Goal: Task Accomplishment & Management: Manage account settings

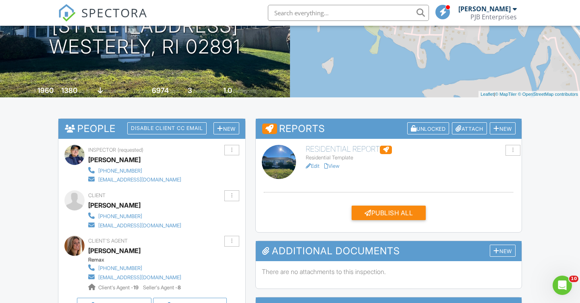
scroll to position [105, 0]
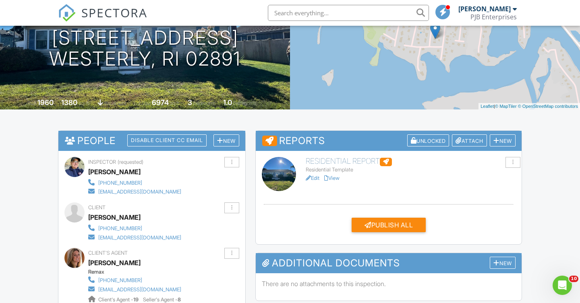
click at [336, 177] on link "View" at bounding box center [331, 178] width 15 height 6
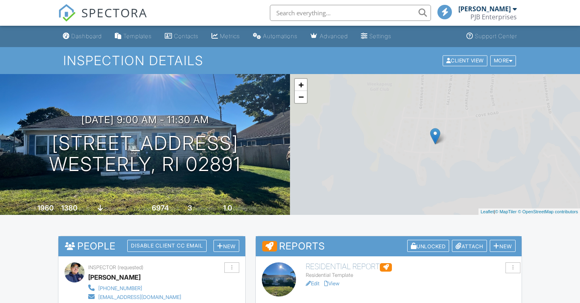
scroll to position [2, 0]
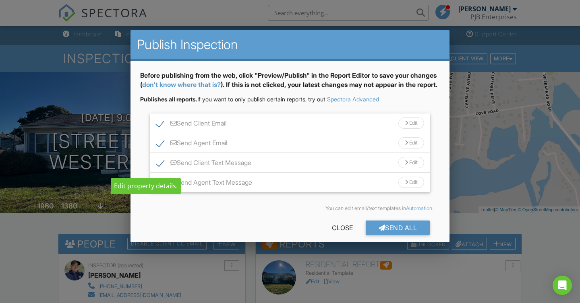
scroll to position [157, 0]
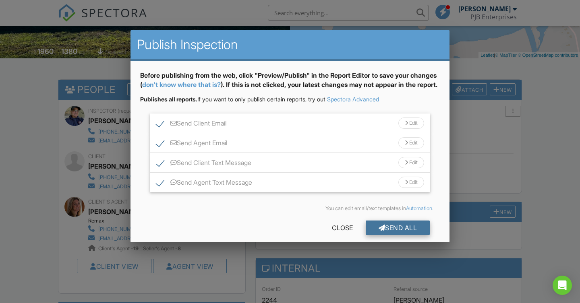
click at [380, 231] on div at bounding box center [381, 228] width 7 height 6
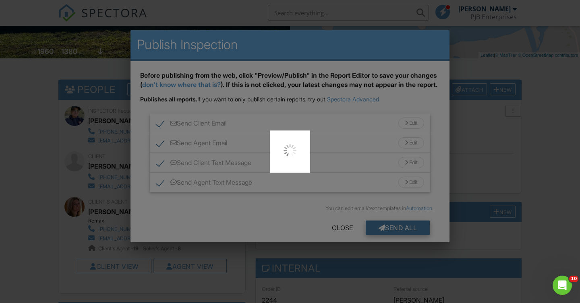
scroll to position [0, 0]
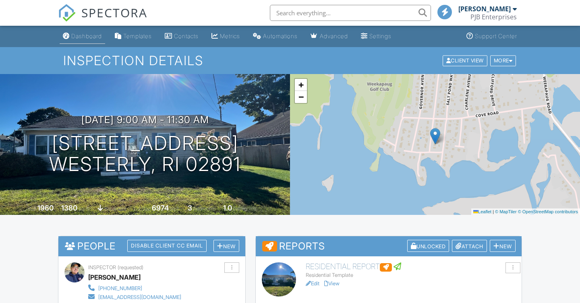
click at [95, 37] on div "Dashboard" at bounding box center [86, 36] width 31 height 7
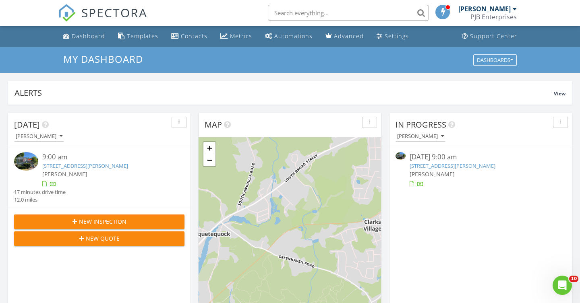
scroll to position [733, 580]
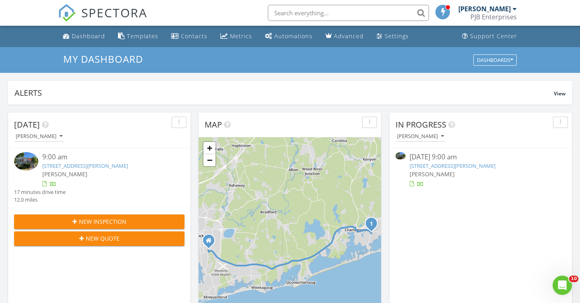
click at [294, 10] on input "text" at bounding box center [348, 13] width 161 height 16
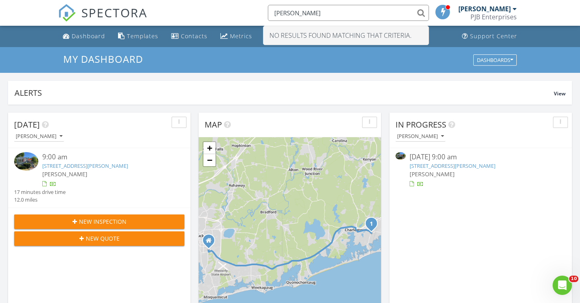
type input "J"
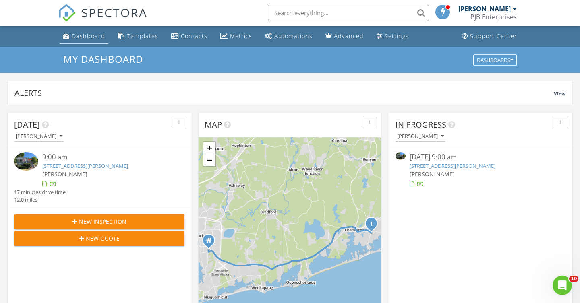
click at [72, 37] on div "Dashboard" at bounding box center [88, 36] width 33 height 8
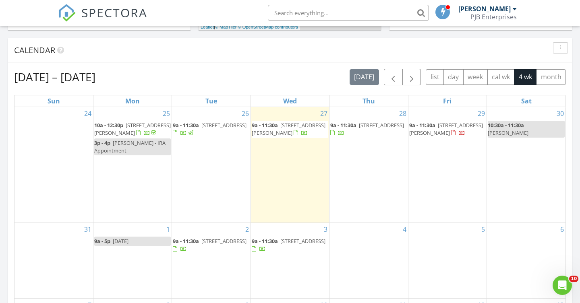
scroll to position [317, 0]
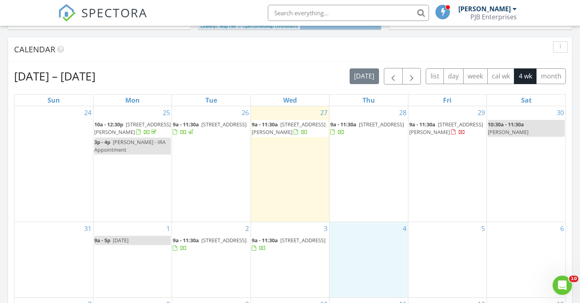
click at [356, 222] on div "4" at bounding box center [368, 259] width 78 height 75
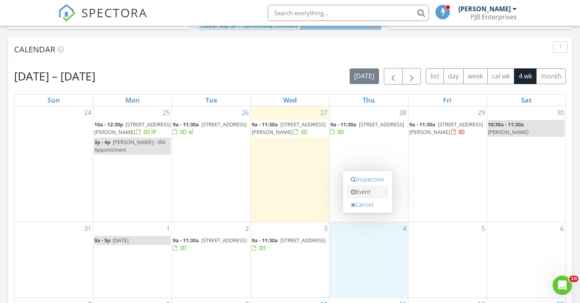
click at [373, 194] on link "Event" at bounding box center [367, 192] width 41 height 13
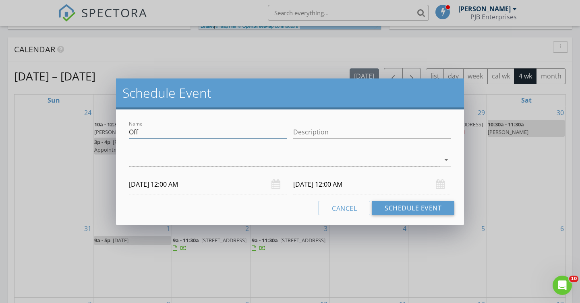
click at [164, 132] on input "Off" at bounding box center [208, 132] width 158 height 13
type input "O"
type input "[PERSON_NAME]"
click at [445, 161] on icon "arrow_drop_down" at bounding box center [446, 160] width 10 height 10
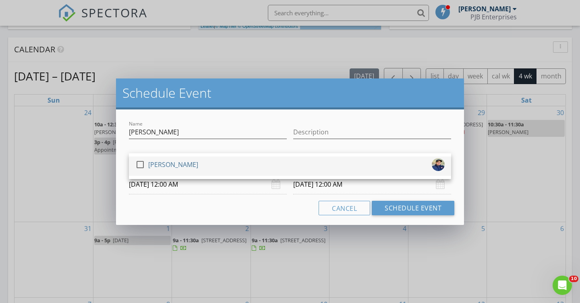
click at [139, 163] on div at bounding box center [140, 165] width 14 height 14
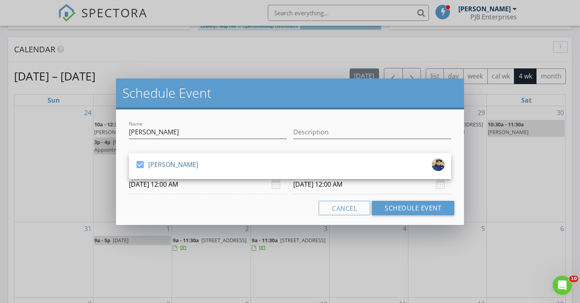
click at [161, 186] on input "09/04/2025 12:00 AM" at bounding box center [208, 185] width 158 height 20
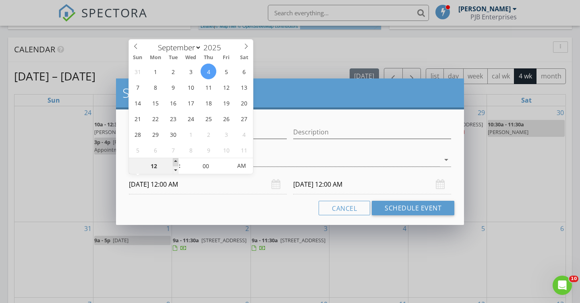
type input "01"
type input "09/04/2025 1:00 AM"
click at [174, 161] on span at bounding box center [176, 162] width 6 height 8
type input "02"
type input "09/04/2025 2:00 AM"
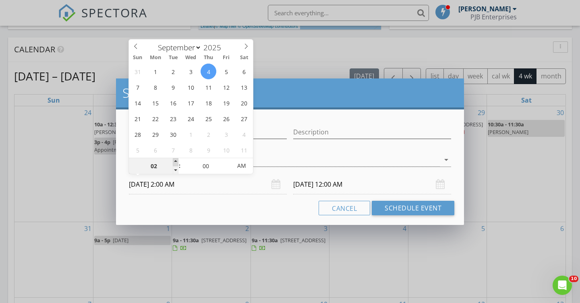
click at [174, 161] on span at bounding box center [176, 162] width 6 height 8
type input "03"
type input "09/04/2025 3:00 AM"
click at [174, 161] on span at bounding box center [176, 162] width 6 height 8
type input "04"
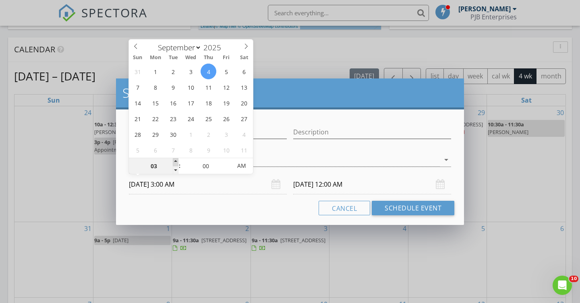
type input "09/04/2025 4:00 AM"
click at [174, 161] on span at bounding box center [176, 162] width 6 height 8
type input "05"
type input "09/04/2025 5:00 AM"
click at [174, 161] on span at bounding box center [176, 162] width 6 height 8
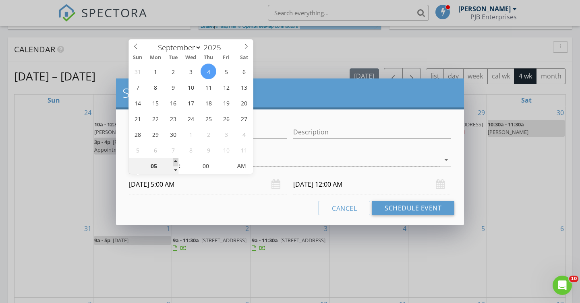
type input "06"
type input "09/04/2025 6:00 AM"
click at [174, 161] on span at bounding box center [176, 162] width 6 height 8
type input "[DATE] 6:00 AM"
type input "07"
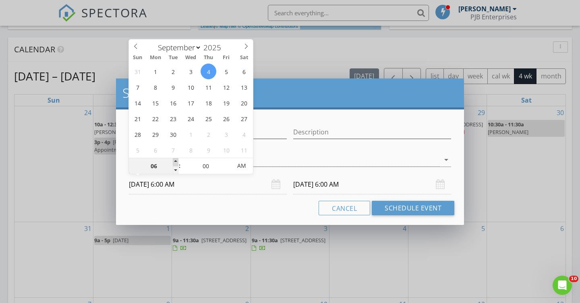
type input "09/04/2025 7:00 AM"
click at [174, 161] on span at bounding box center [176, 162] width 6 height 8
type input "08"
type input "09/04/2025 8:00 AM"
click at [174, 161] on span at bounding box center [176, 162] width 6 height 8
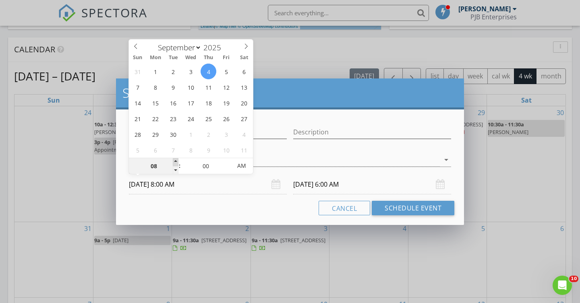
type input "[DATE] 8:00 AM"
type input "09"
type input "09/04/2025 9:00 AM"
click at [174, 161] on span at bounding box center [176, 162] width 6 height 8
type input "09"
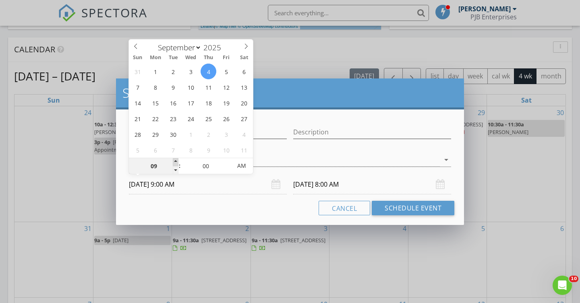
type input "[DATE] 9:00 AM"
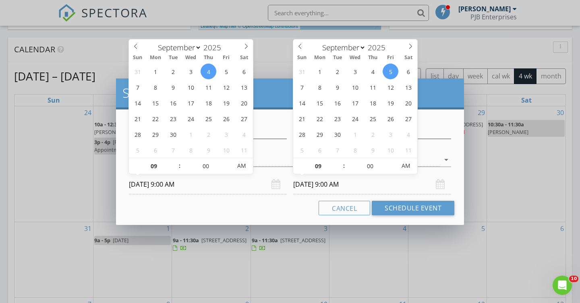
click at [324, 183] on input "[DATE] 9:00 AM" at bounding box center [372, 185] width 158 height 20
type input "10"
type input "[DATE] 10:00 AM"
click at [340, 161] on span at bounding box center [340, 162] width 6 height 8
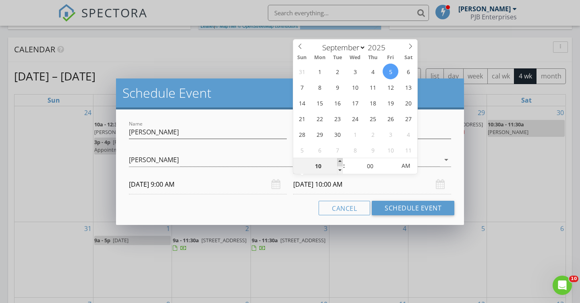
type input "11"
type input "[DATE] 11:00 AM"
click at [340, 161] on span at bounding box center [340, 162] width 6 height 8
type input "12"
click at [340, 161] on span at bounding box center [340, 162] width 6 height 8
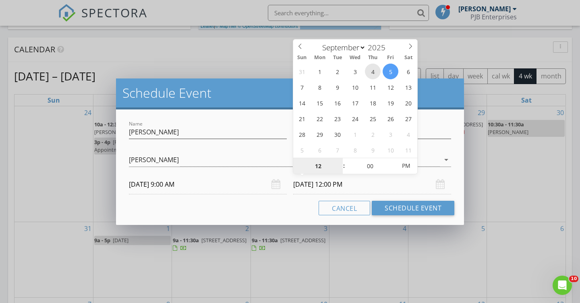
type input "09/04/2025 12:00 PM"
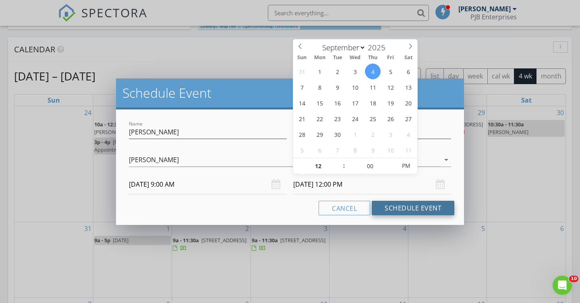
click at [415, 210] on button "Schedule Event" at bounding box center [413, 208] width 83 height 14
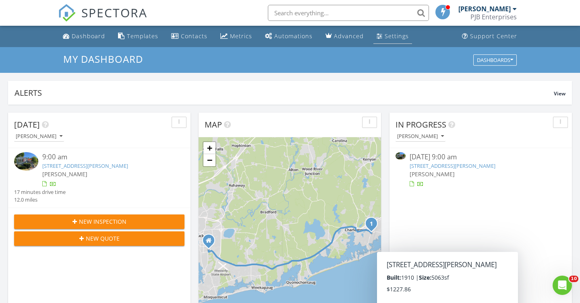
scroll to position [0, 0]
click at [388, 35] on div "Settings" at bounding box center [396, 36] width 24 height 8
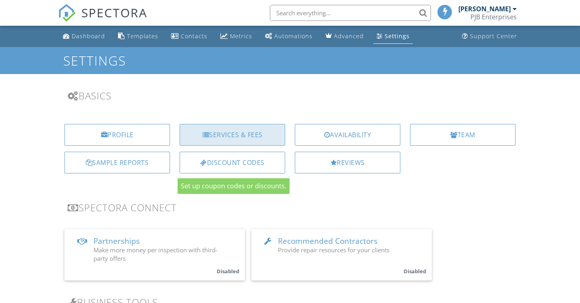
click at [234, 136] on div "Services & Fees" at bounding box center [232, 135] width 105 height 22
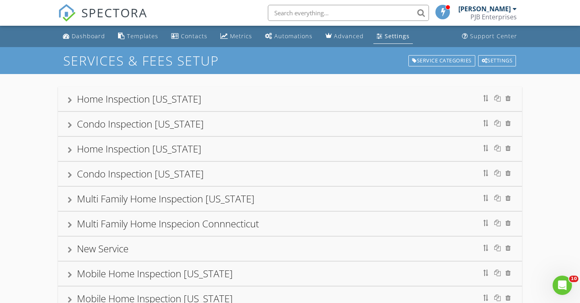
click at [69, 99] on div at bounding box center [70, 100] width 4 height 6
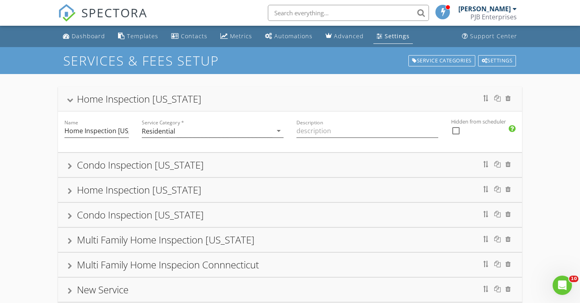
click at [72, 95] on div "Home Inspection Rhode Island" at bounding box center [290, 99] width 444 height 14
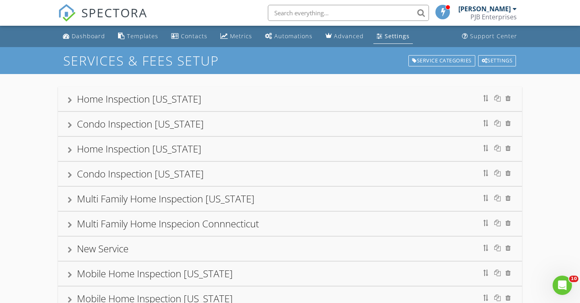
click at [72, 100] on div at bounding box center [70, 100] width 4 height 6
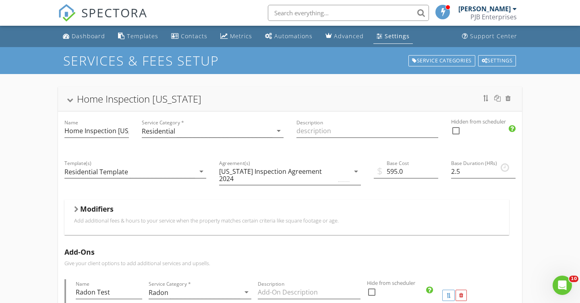
click at [76, 207] on div at bounding box center [76, 209] width 4 height 6
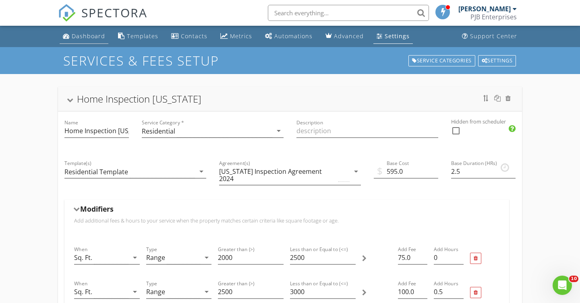
click at [92, 38] on div "Dashboard" at bounding box center [88, 36] width 33 height 8
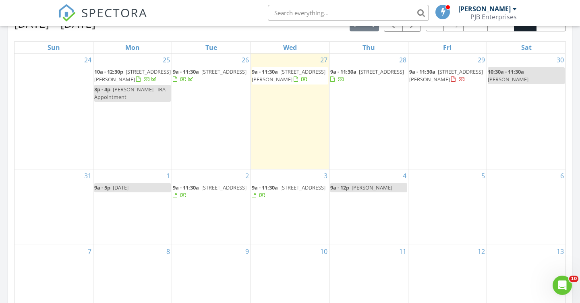
scroll to position [370, 0]
click at [455, 186] on div "5" at bounding box center [447, 206] width 78 height 75
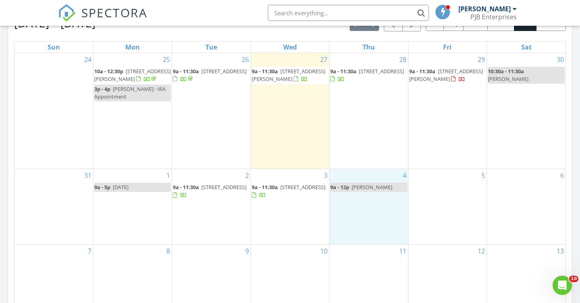
click at [335, 204] on div "4 9a - 12p [PERSON_NAME]" at bounding box center [368, 206] width 78 height 75
click at [438, 169] on div "5" at bounding box center [447, 206] width 78 height 75
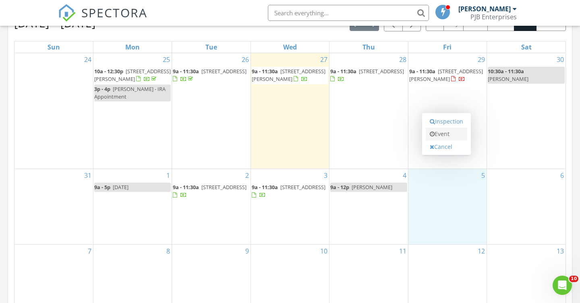
click at [444, 131] on link "Event" at bounding box center [445, 134] width 41 height 13
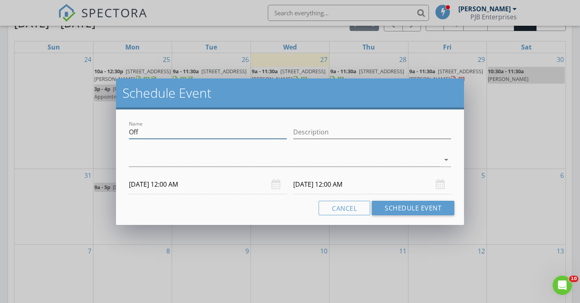
click at [147, 135] on input "Off" at bounding box center [208, 132] width 158 height 13
type input "O"
type input "[PERSON_NAME]"
click at [447, 159] on icon "arrow_drop_down" at bounding box center [446, 160] width 10 height 10
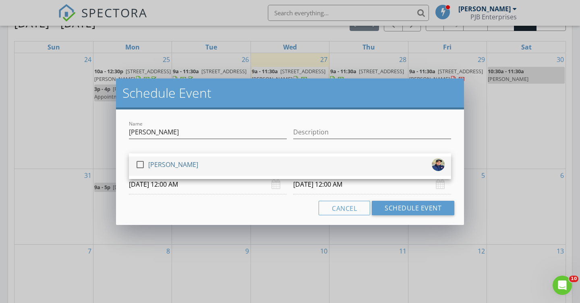
click at [138, 165] on div at bounding box center [140, 165] width 14 height 14
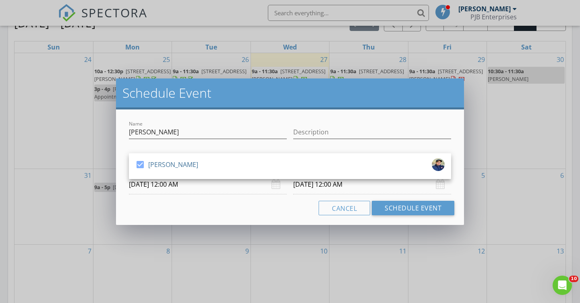
click at [151, 186] on input "[DATE] 12:00 AM" at bounding box center [208, 185] width 158 height 20
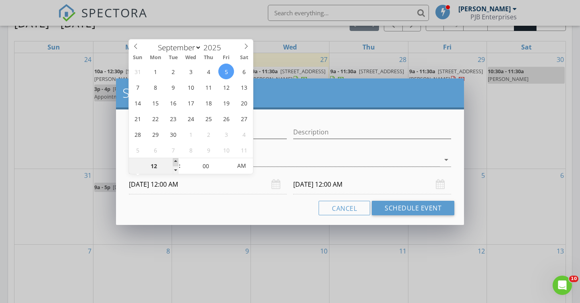
type input "01"
type input "[DATE] 1:00 AM"
click at [174, 161] on span at bounding box center [176, 162] width 6 height 8
type input "02"
type input "[DATE] 2:00 AM"
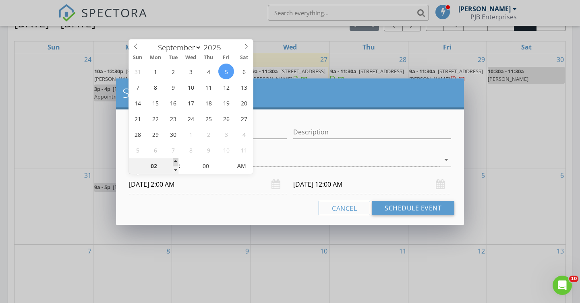
click at [174, 161] on span at bounding box center [176, 162] width 6 height 8
type input "03"
type input "[DATE] 3:00 AM"
click at [174, 161] on span at bounding box center [176, 162] width 6 height 8
type input "04"
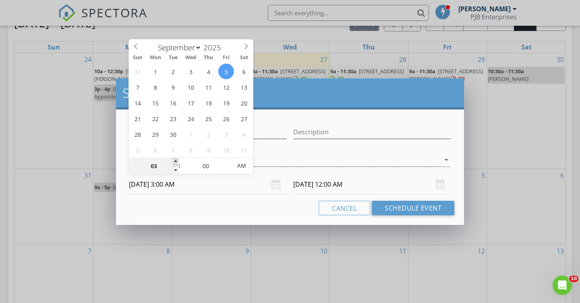
type input "[DATE] 4:00 AM"
click at [174, 161] on span at bounding box center [176, 162] width 6 height 8
type input "05"
type input "[DATE] 5:00 AM"
click at [174, 161] on span at bounding box center [176, 162] width 6 height 8
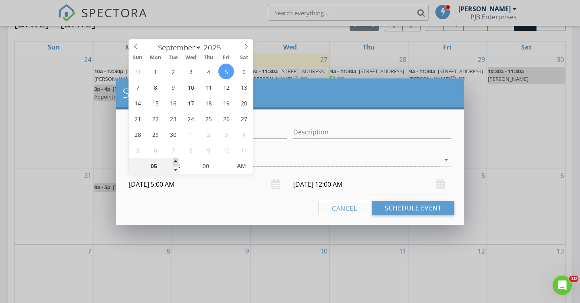
type input "06"
type input "[DATE] 6:00 AM"
click at [174, 161] on span at bounding box center [176, 162] width 6 height 8
type input "06"
type input "[DATE] 6:00 AM"
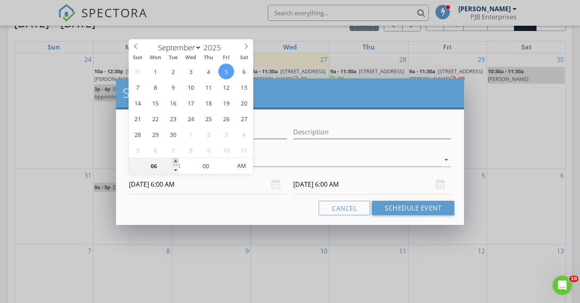
type input "07"
type input "[DATE] 7:00 AM"
click at [174, 161] on span at bounding box center [176, 162] width 6 height 8
type input "07"
type input "[DATE] 7:00 AM"
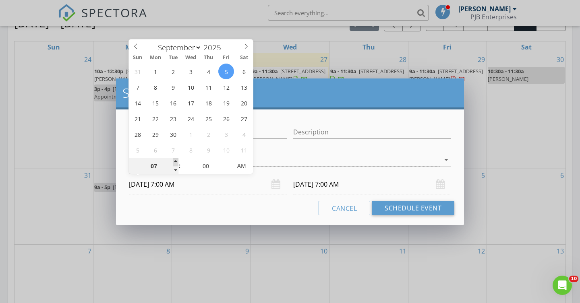
type input "08"
type input "[DATE] 8:00 AM"
click at [174, 161] on span at bounding box center [176, 162] width 6 height 8
type input "08"
type input "[DATE] 8:00 AM"
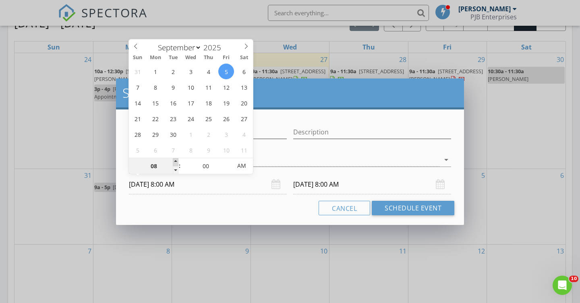
type input "09"
type input "[DATE] 9:00 AM"
click at [174, 161] on span at bounding box center [176, 162] width 6 height 8
type input "09"
type input "[DATE] 9:00 AM"
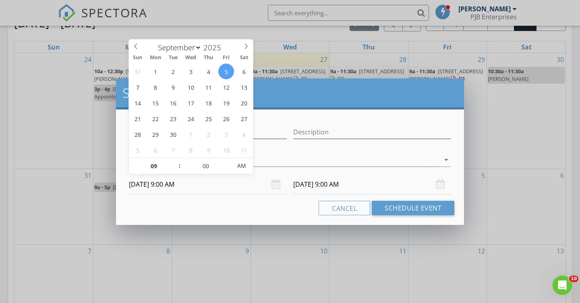
click at [331, 186] on input "[DATE] 9:00 AM" at bounding box center [372, 185] width 158 height 20
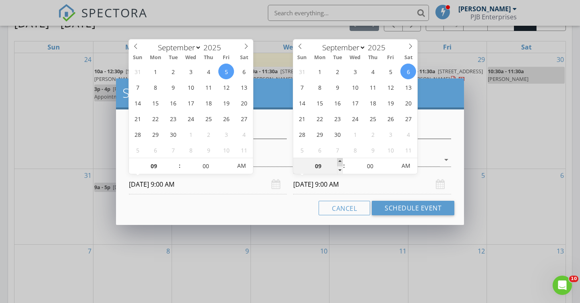
type input "10"
type input "[DATE] 10:00 AM"
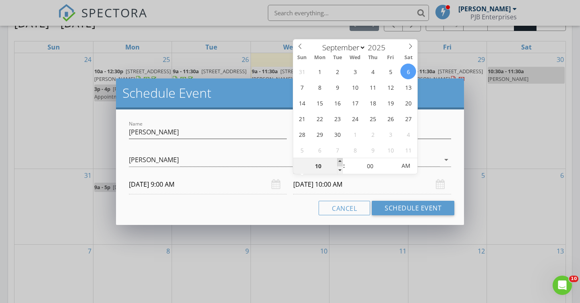
click at [340, 159] on span at bounding box center [340, 162] width 6 height 8
type input "11"
type input "[DATE] 11:00 AM"
click at [340, 159] on span at bounding box center [340, 162] width 6 height 8
type input "12"
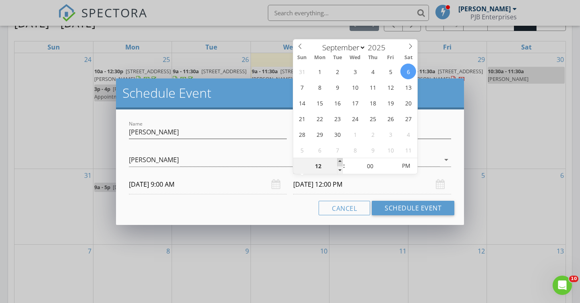
click at [340, 159] on span at bounding box center [340, 162] width 6 height 8
type input "[DATE] 12:00 PM"
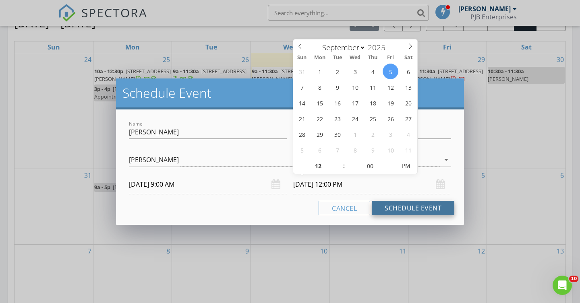
click at [399, 207] on button "Schedule Event" at bounding box center [413, 208] width 83 height 14
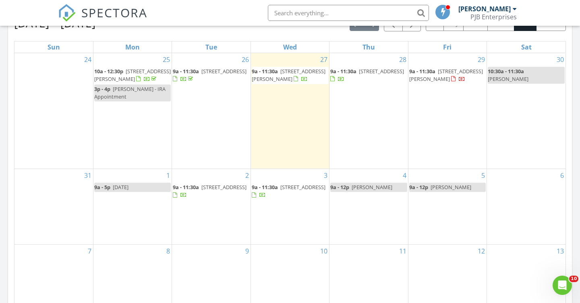
click at [437, 191] on div "5 9a - 12p [PERSON_NAME]" at bounding box center [447, 206] width 78 height 75
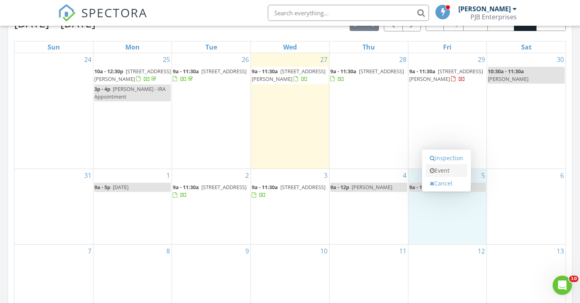
click at [444, 171] on link "Event" at bounding box center [445, 170] width 41 height 13
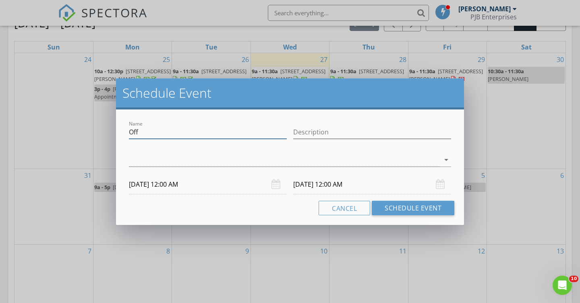
click at [155, 133] on input "Off" at bounding box center [208, 132] width 158 height 13
type input "O"
type input "Radon Drop / 12 Azalea"
click at [447, 160] on icon "arrow_drop_down" at bounding box center [446, 160] width 10 height 10
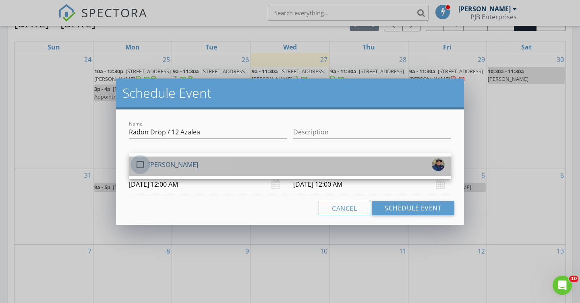
click at [142, 164] on div at bounding box center [140, 165] width 14 height 14
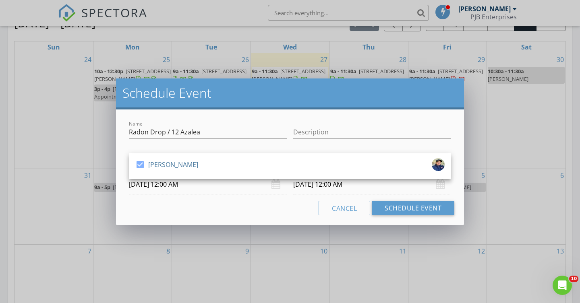
click at [167, 184] on input "[DATE] 12:00 AM" at bounding box center [208, 185] width 158 height 20
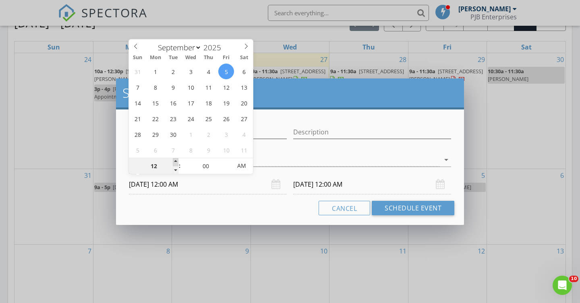
type input "01"
type input "[DATE] 1:00 AM"
click at [175, 161] on span at bounding box center [176, 162] width 6 height 8
type input "[DATE] 1:00 AM"
type input "02"
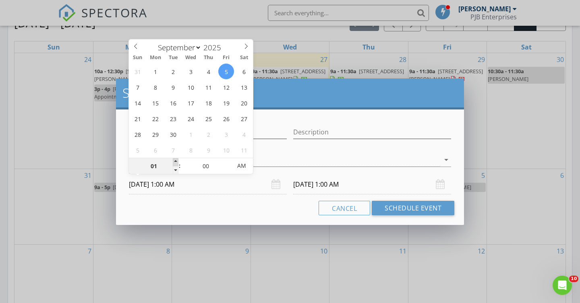
type input "[DATE] 2:00 AM"
click at [175, 161] on span at bounding box center [176, 162] width 6 height 8
type input "03"
type input "[DATE] 3:00 AM"
click at [175, 161] on span at bounding box center [176, 162] width 6 height 8
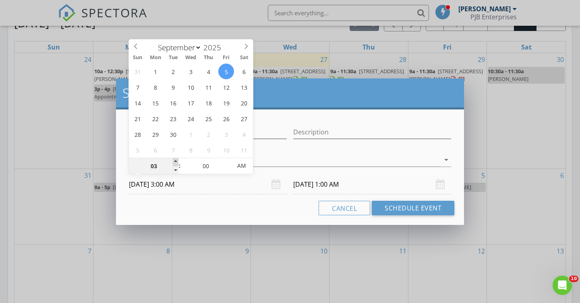
type input "04"
type input "[DATE] 4:00 AM"
click at [175, 161] on span at bounding box center [176, 162] width 6 height 8
type input "05"
type input "[DATE] 5:00 AM"
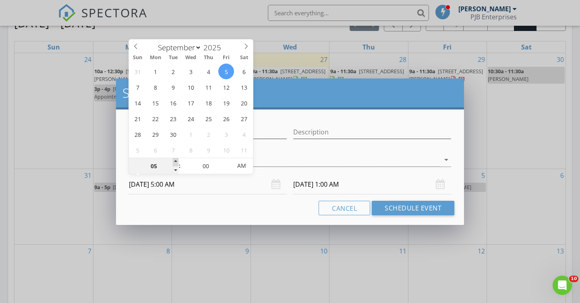
click at [175, 161] on span at bounding box center [176, 162] width 6 height 8
type input "06"
type input "[DATE] 6:00 AM"
click at [175, 161] on span at bounding box center [176, 162] width 6 height 8
type input "[DATE] 6:00 AM"
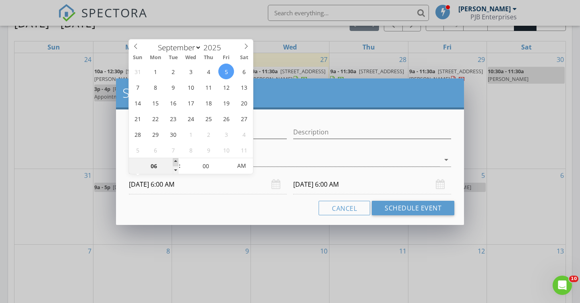
type input "07"
type input "[DATE] 7:00 AM"
click at [175, 161] on span at bounding box center [176, 162] width 6 height 8
type input "[DATE] 7:00 AM"
type input "08"
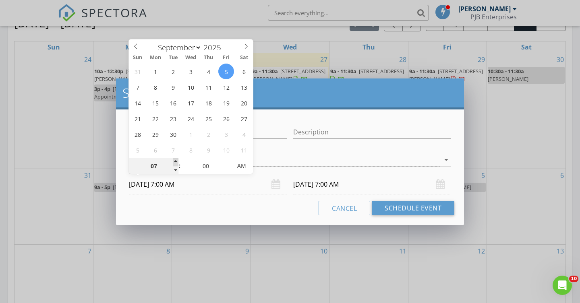
type input "[DATE] 8:00 AM"
click at [175, 161] on span at bounding box center [176, 162] width 6 height 8
type input "09"
type input "[DATE] 9:00 AM"
click at [175, 161] on span at bounding box center [176, 162] width 6 height 8
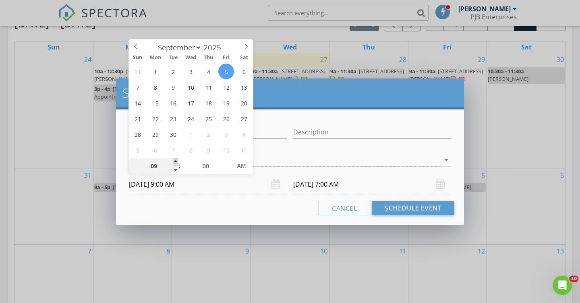
type input "10"
type input "[DATE] 10:00 AM"
click at [175, 161] on span at bounding box center [176, 162] width 6 height 8
type input "[DATE] 10:00 AM"
type input "11"
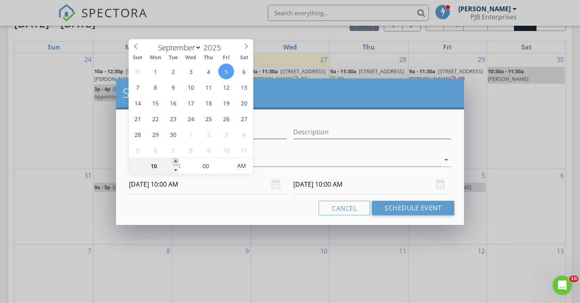
type input "[DATE] 11:00 AM"
click at [175, 161] on span at bounding box center [176, 162] width 6 height 8
type input "[DATE] 11:00 AM"
type input "10"
type input "[DATE] 10:00 AM"
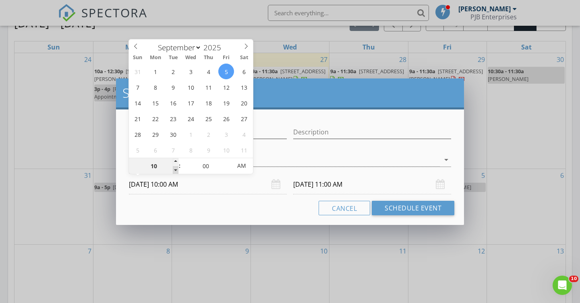
click at [175, 171] on span at bounding box center [176, 170] width 6 height 8
type input "[DATE] 10:00 AM"
type input "05"
type input "[DATE] 10:05 AM"
click at [228, 162] on span at bounding box center [228, 162] width 6 height 8
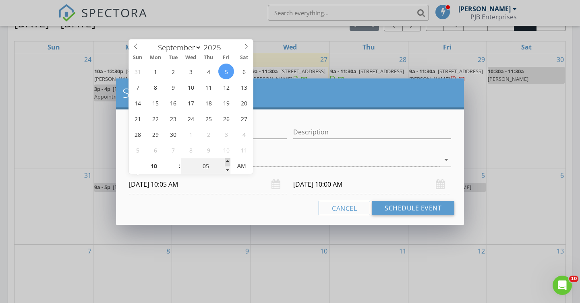
type input "10"
type input "[DATE] 10:10 AM"
click at [228, 162] on span at bounding box center [228, 162] width 6 height 8
type input "15"
type input "[DATE] 10:15 AM"
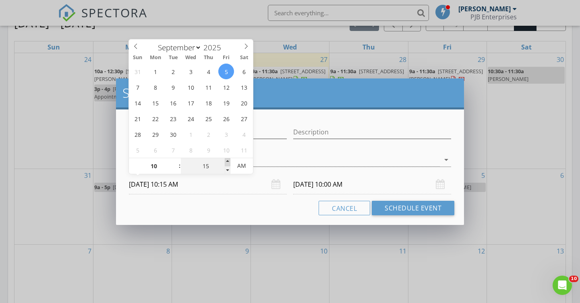
click at [228, 162] on span at bounding box center [228, 162] width 6 height 8
type input "20"
type input "[DATE] 10:20 AM"
click at [228, 162] on span at bounding box center [228, 162] width 6 height 8
type input "25"
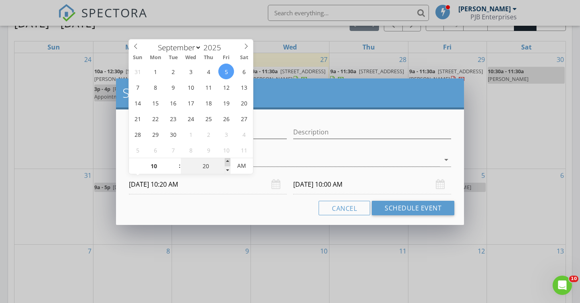
type input "[DATE] 10:25 AM"
click at [228, 162] on span at bounding box center [228, 162] width 6 height 8
type input "30"
type input "[DATE] 10:30 AM"
click at [228, 162] on span at bounding box center [228, 162] width 6 height 8
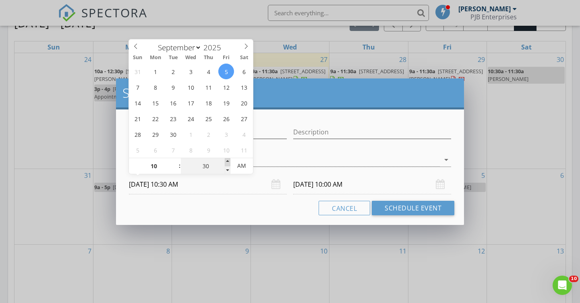
type input "[DATE] 10:30 AM"
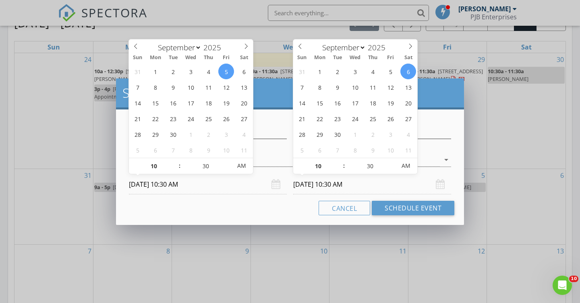
click at [304, 188] on input "[DATE] 10:30 AM" at bounding box center [372, 185] width 158 height 20
type input "11"
type input "[DATE] 11:30 AM"
click at [340, 162] on span at bounding box center [340, 162] width 6 height 8
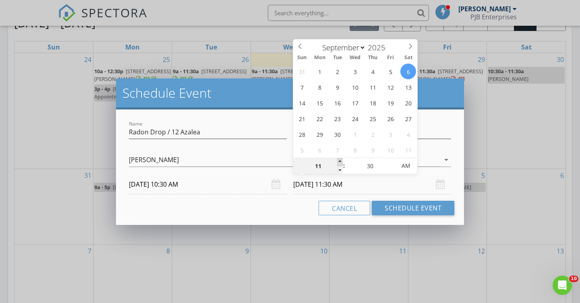
type input "12"
type input "[DATE] 12:30 PM"
click at [339, 162] on span at bounding box center [340, 162] width 6 height 8
type input "01"
click at [339, 161] on span at bounding box center [340, 162] width 6 height 8
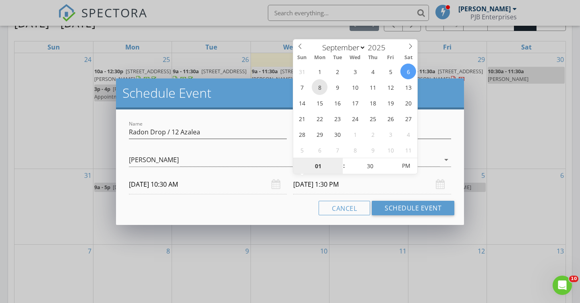
type input "[DATE] 1:30 PM"
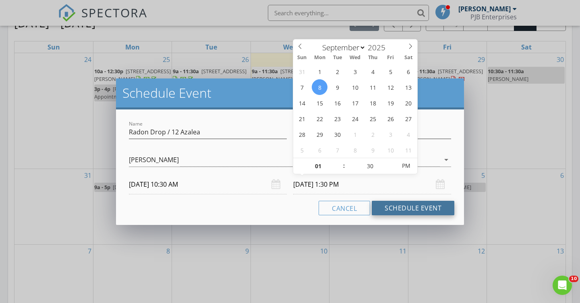
click at [402, 208] on button "Schedule Event" at bounding box center [413, 208] width 83 height 14
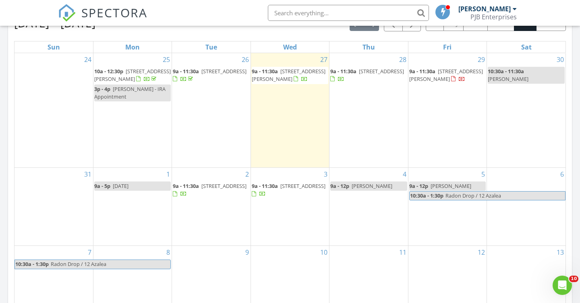
click at [148, 260] on span "Radon Drop / 12 Azalea" at bounding box center [110, 264] width 120 height 8
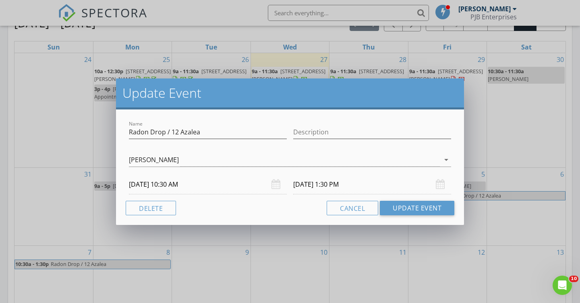
click at [312, 186] on input "[DATE] 1:30 PM" at bounding box center [372, 185] width 158 height 20
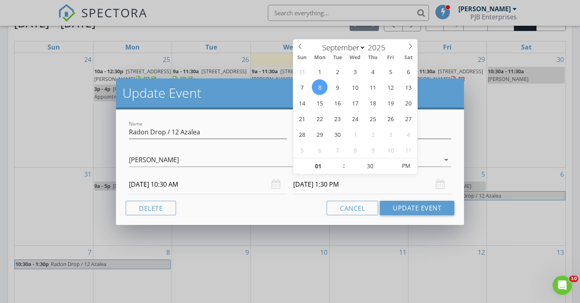
click at [151, 185] on input "[DATE] 10:30 AM" at bounding box center [208, 185] width 158 height 20
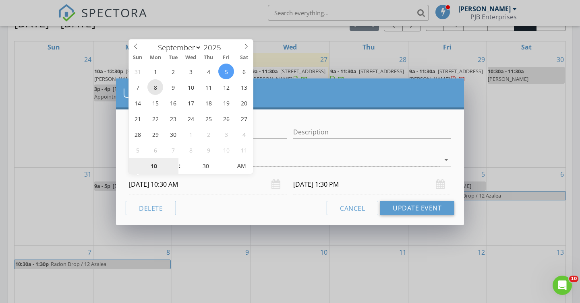
type input "[DATE] 10:30 AM"
type input "[DATE] 1:30 PM"
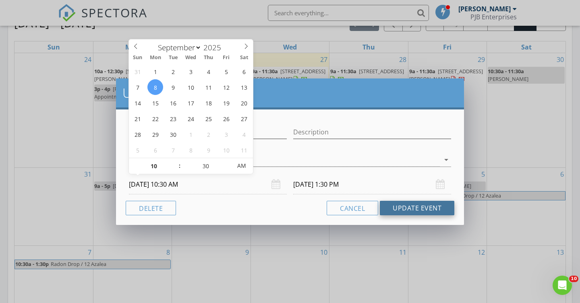
click at [407, 209] on button "Update Event" at bounding box center [417, 208] width 74 height 14
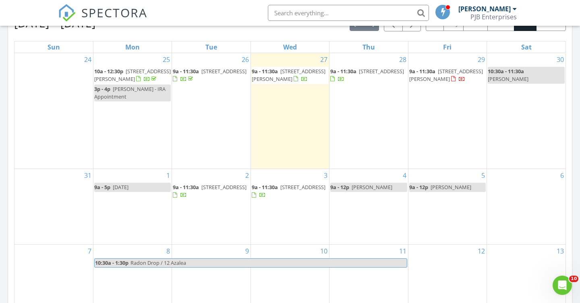
click at [328, 259] on span "Radon Drop / 12 Azalea" at bounding box center [268, 263] width 277 height 8
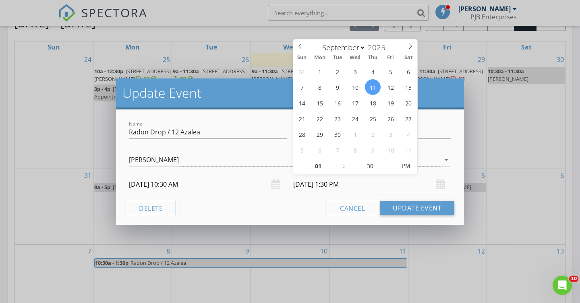
click at [312, 185] on input "[DATE] 1:30 PM" at bounding box center [372, 185] width 158 height 20
type input "[DATE] 1:30 PM"
click at [417, 209] on button "Update Event" at bounding box center [417, 208] width 74 height 14
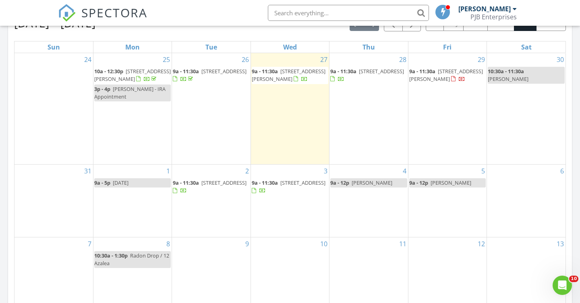
click at [137, 252] on div "10:30a - 1:30p Radon Drop / 12 Azalea" at bounding box center [132, 259] width 76 height 15
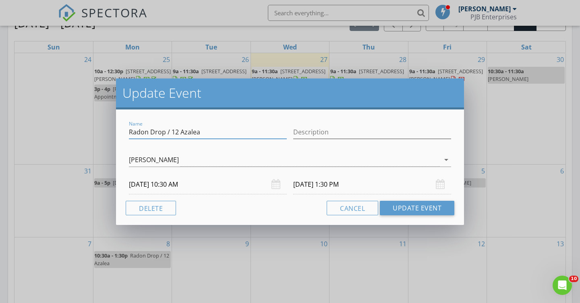
click at [169, 131] on input "Radon Drop / 12 Azalea" at bounding box center [208, 132] width 158 height 13
type input "[PERSON_NAME] 12 Azalea"
click at [446, 157] on icon "arrow_drop_down" at bounding box center [446, 160] width 10 height 10
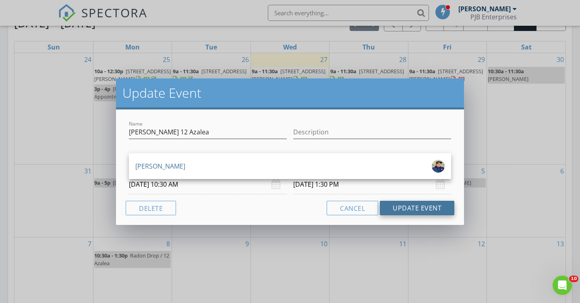
click at [421, 208] on button "Update Event" at bounding box center [417, 208] width 74 height 14
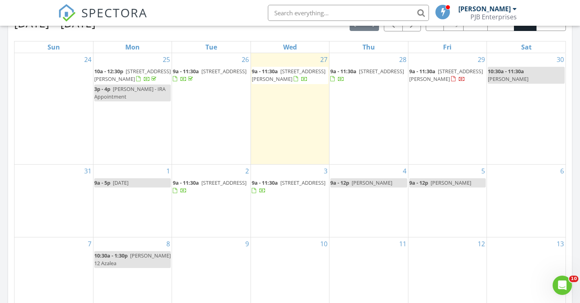
scroll to position [411, 0]
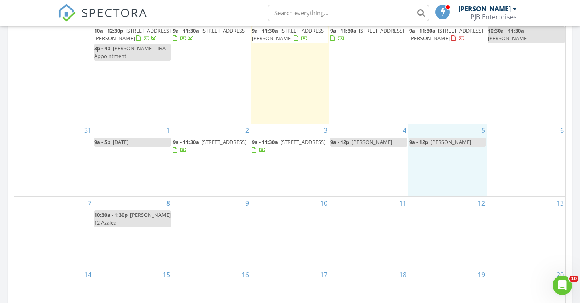
click at [435, 147] on div "5 9a - 12p [PERSON_NAME]" at bounding box center [447, 160] width 78 height 72
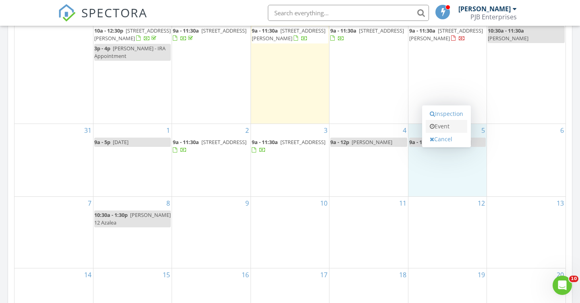
click at [442, 128] on link "Event" at bounding box center [445, 126] width 41 height 13
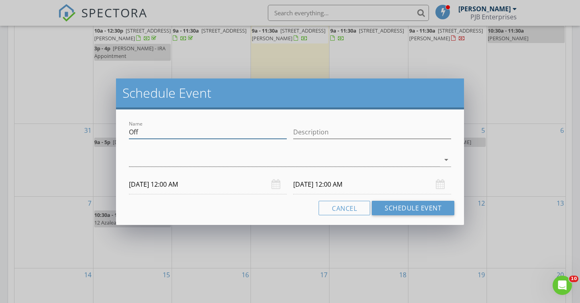
click at [147, 134] on input "Off" at bounding box center [208, 132] width 158 height 13
type input "O"
click at [173, 132] on input "Radon Drop / !2 Azalea" at bounding box center [208, 132] width 158 height 13
type input "Radon Drop / 12 Azalea"
click at [447, 159] on icon "arrow_drop_down" at bounding box center [446, 160] width 10 height 10
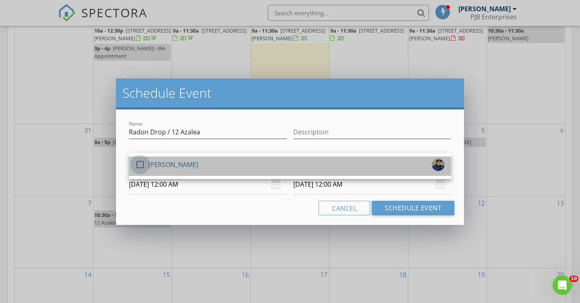
click at [142, 164] on div at bounding box center [140, 165] width 14 height 14
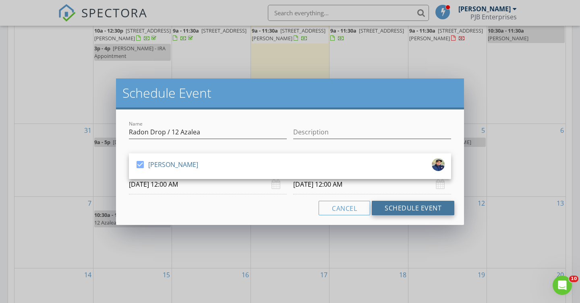
click at [407, 207] on button "Schedule Event" at bounding box center [413, 208] width 83 height 14
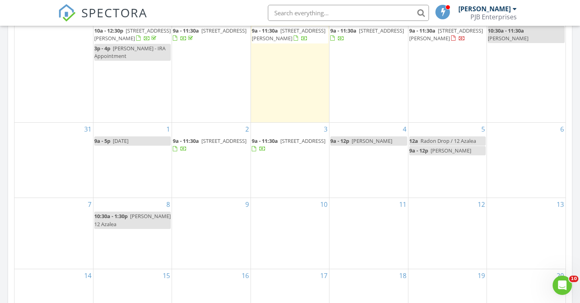
click at [437, 137] on span "Radon Drop / 12 Azalea" at bounding box center [448, 140] width 56 height 7
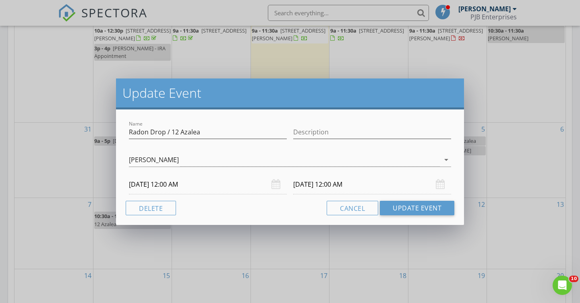
click at [172, 184] on input "[DATE] 12:00 AM" at bounding box center [208, 185] width 158 height 20
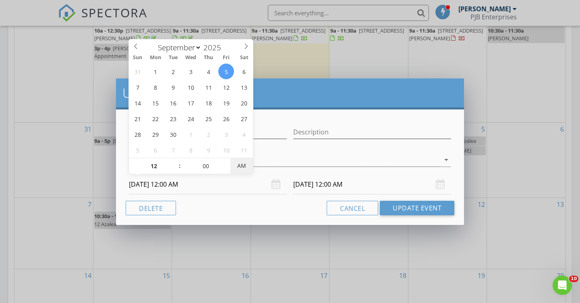
type input "[DATE] 12:00 PM"
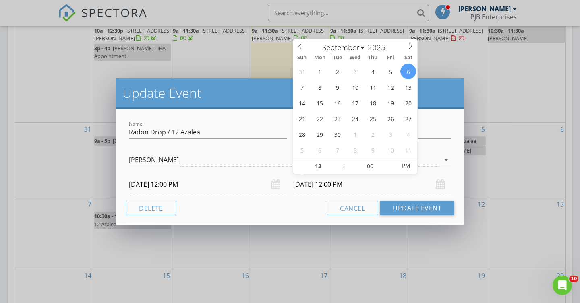
click at [322, 186] on input "[DATE] 12:00 PM" at bounding box center [372, 185] width 158 height 20
type input "05"
type input "[DATE] 12:05 PM"
click at [390, 161] on span at bounding box center [392, 162] width 6 height 8
type input "10"
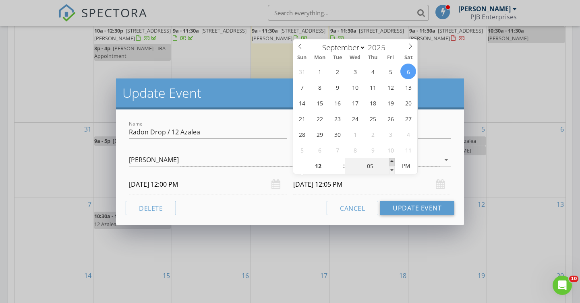
type input "[DATE] 12:10 PM"
click at [390, 161] on span at bounding box center [392, 162] width 6 height 8
type input "15"
type input "[DATE] 12:15 PM"
click at [390, 161] on span at bounding box center [392, 162] width 6 height 8
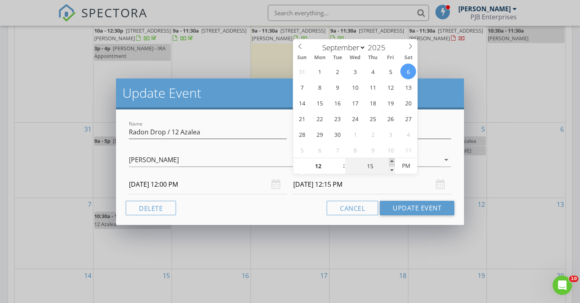
type input "20"
type input "[DATE] 12:20 PM"
click at [390, 161] on span at bounding box center [392, 162] width 6 height 8
type input "25"
type input "[DATE] 12:25 PM"
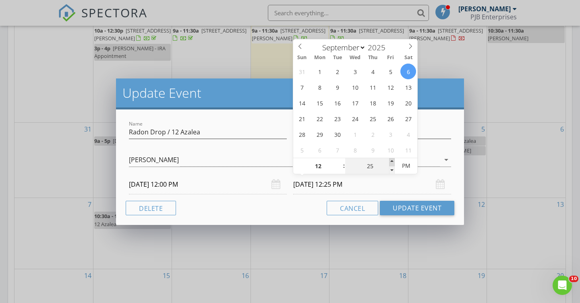
click at [390, 161] on span at bounding box center [392, 162] width 6 height 8
type input "30"
type input "[DATE] 12:30 PM"
click at [390, 161] on span at bounding box center [392, 162] width 6 height 8
click at [405, 208] on button "Update Event" at bounding box center [417, 208] width 74 height 14
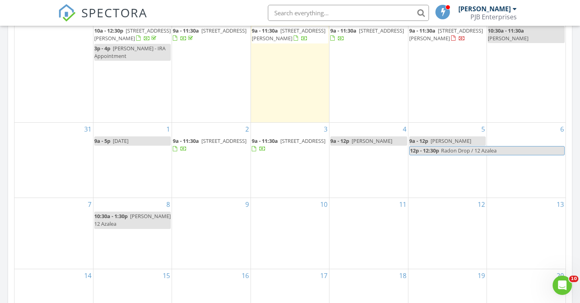
click at [506, 147] on span "Radon Drop / 12 Azalea" at bounding box center [502, 151] width 124 height 8
select select "8"
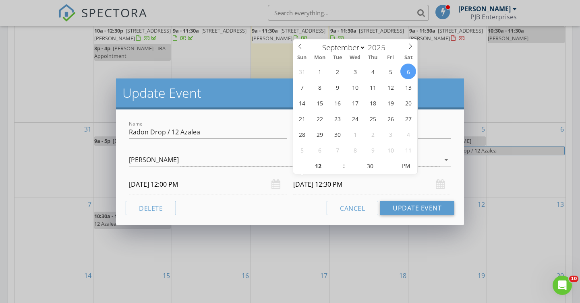
click at [347, 184] on input "[DATE] 12:30 PM" at bounding box center [372, 185] width 158 height 20
type input "[DATE] 12:30 PM"
click at [415, 206] on button "Update Event" at bounding box center [417, 208] width 74 height 14
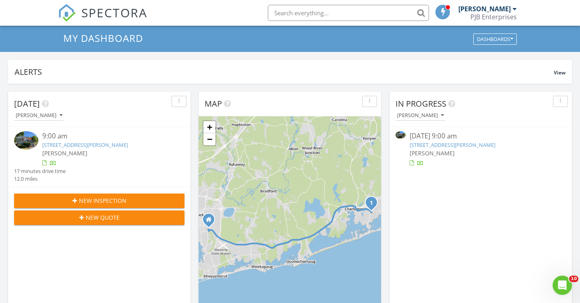
scroll to position [0, 0]
